Goal: Task Accomplishment & Management: Manage account settings

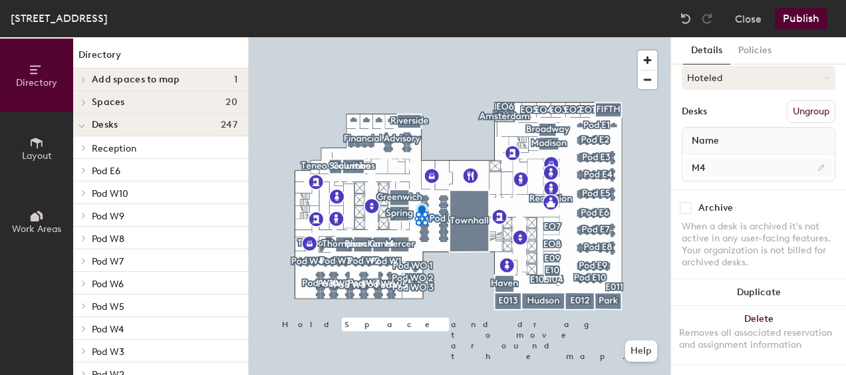
scroll to position [63, 0]
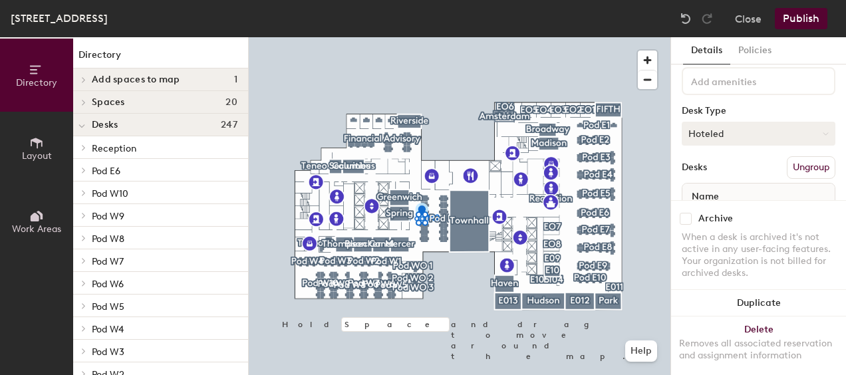
click at [772, 128] on button "Hoteled" at bounding box center [759, 134] width 154 height 24
click at [712, 172] on div "Assigned" at bounding box center [749, 175] width 133 height 20
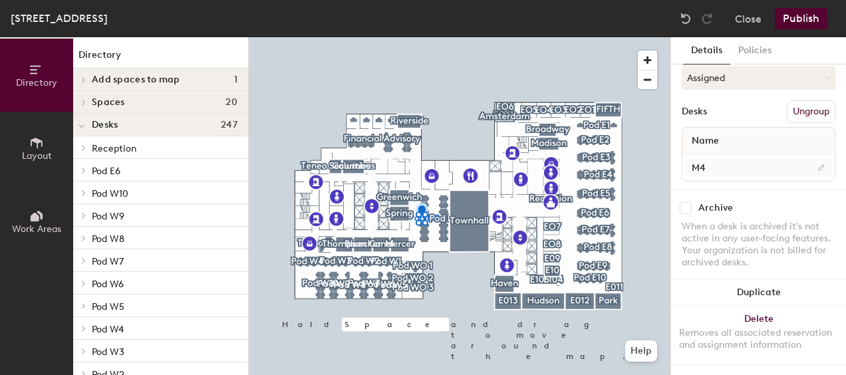
scroll to position [0, 0]
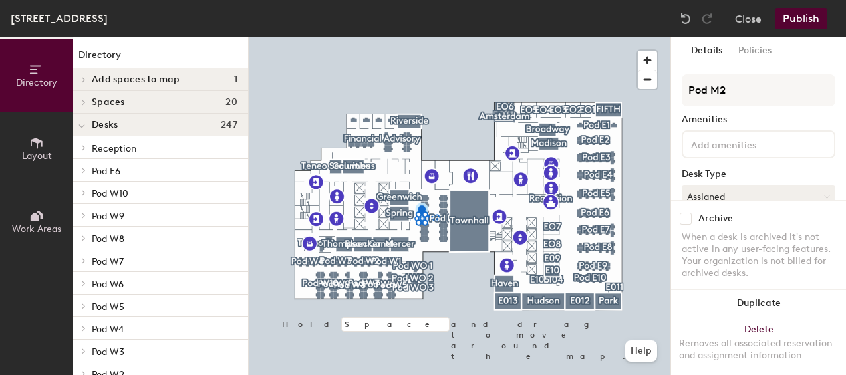
click at [798, 11] on button "Publish" at bounding box center [801, 18] width 53 height 21
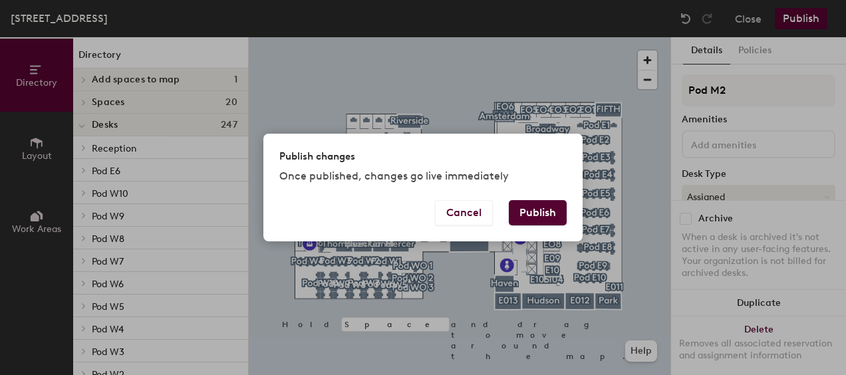
click at [546, 212] on button "Publish" at bounding box center [538, 212] width 58 height 25
